Goal: Information Seeking & Learning: Learn about a topic

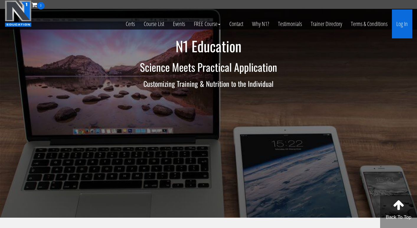
click at [400, 24] on link "Log In" at bounding box center [402, 23] width 20 height 29
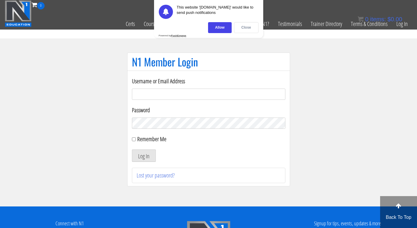
click at [249, 29] on div "Close" at bounding box center [246, 27] width 24 height 11
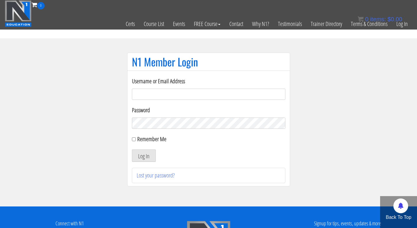
click at [205, 93] on input "Username or Email Address" at bounding box center [208, 94] width 153 height 11
type input "[EMAIL_ADDRESS][DOMAIN_NAME]"
click at [143, 156] on button "Log In" at bounding box center [144, 155] width 24 height 12
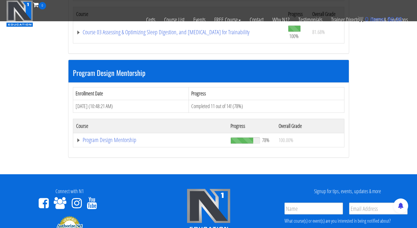
scroll to position [572, 0]
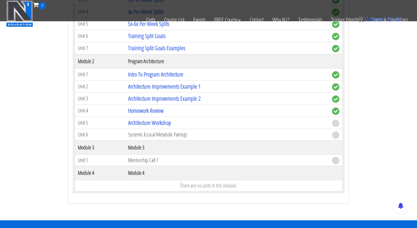
scroll to position [756, 0]
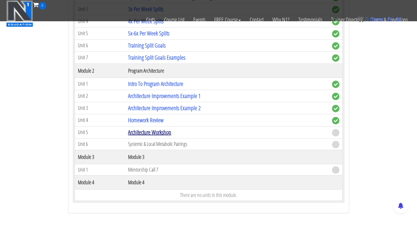
click at [166, 128] on link "Architecture Workshop" at bounding box center [149, 132] width 43 height 8
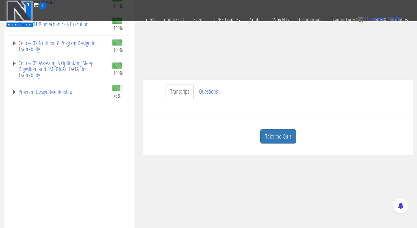
scroll to position [117, 0]
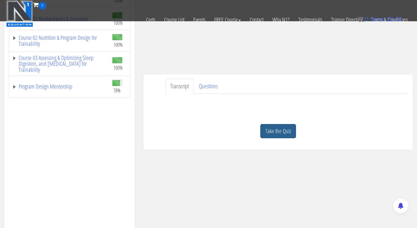
click at [277, 132] on link "Take the Quiz" at bounding box center [278, 131] width 36 height 14
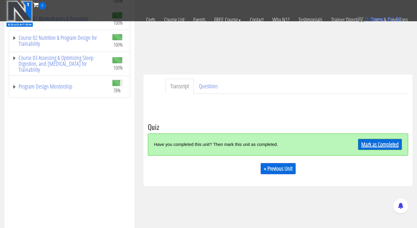
click at [380, 141] on link "Mark as Completed" at bounding box center [380, 144] width 44 height 11
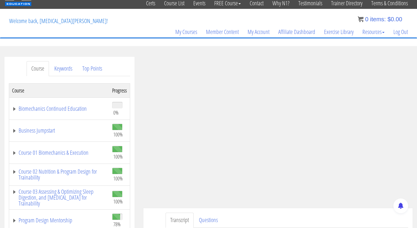
scroll to position [47, 0]
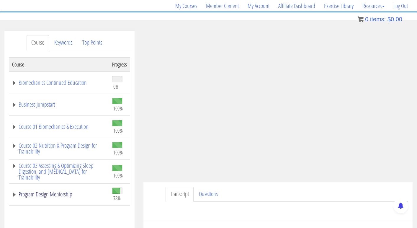
click at [56, 197] on link "Program Design Mentorship" at bounding box center [59, 194] width 94 height 6
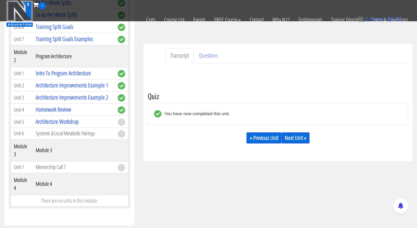
scroll to position [166, 0]
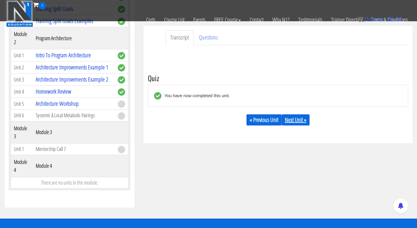
click at [297, 120] on link "Next Unit »" at bounding box center [296, 119] width 28 height 11
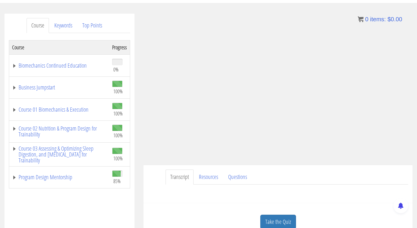
scroll to position [82, 0]
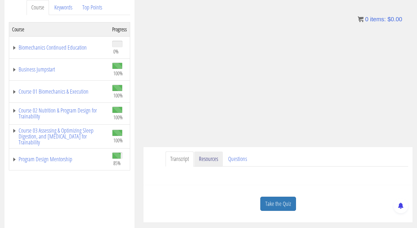
click at [220, 158] on link "Resources" at bounding box center [208, 158] width 29 height 15
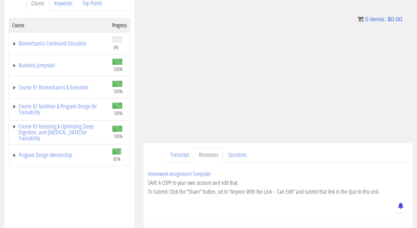
scroll to position [85, 0]
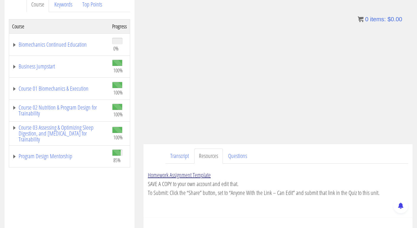
click at [179, 176] on link "Homework Assignment Template" at bounding box center [179, 175] width 63 height 8
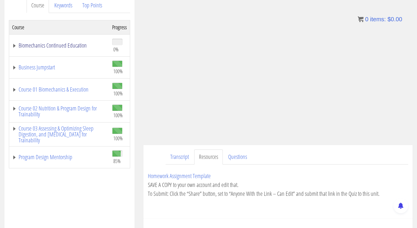
click at [72, 43] on link "Biomechanics Continued Education" at bounding box center [59, 45] width 94 height 6
